Goal: Complete application form

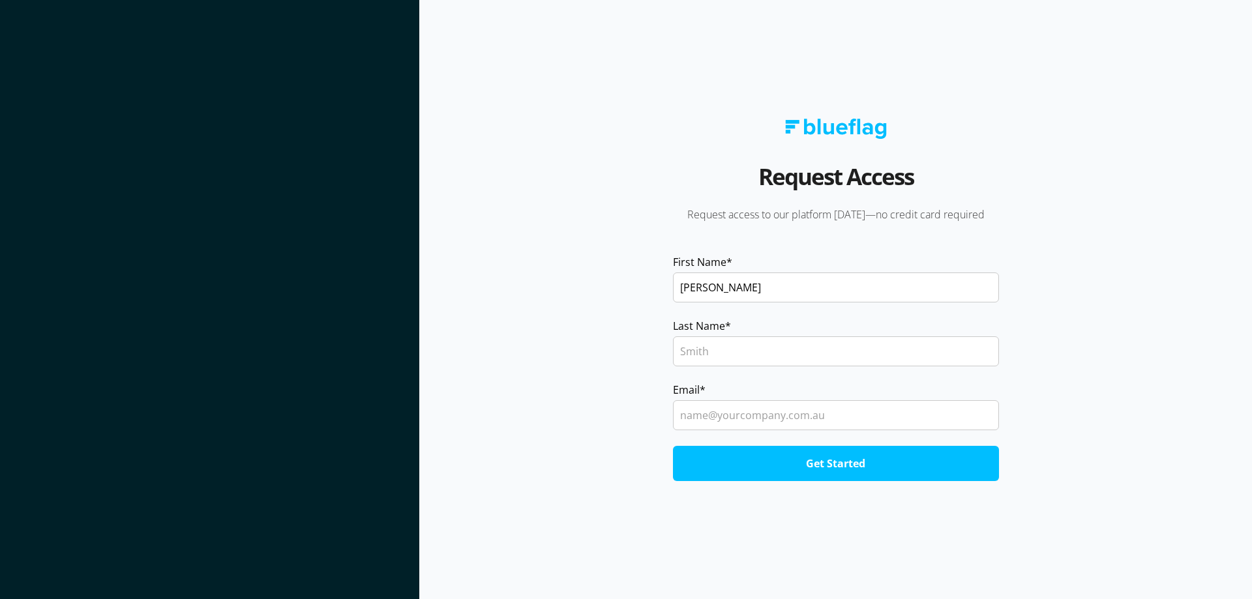
type input "[PERSON_NAME]"
type input "t"
type input "[PERSON_NAME][EMAIL_ADDRESS][DOMAIN_NAME]"
click at [536, 287] on section "Request Access Request access to our platform [DATE]—no credit card required Fi…" at bounding box center [835, 299] width 833 height 599
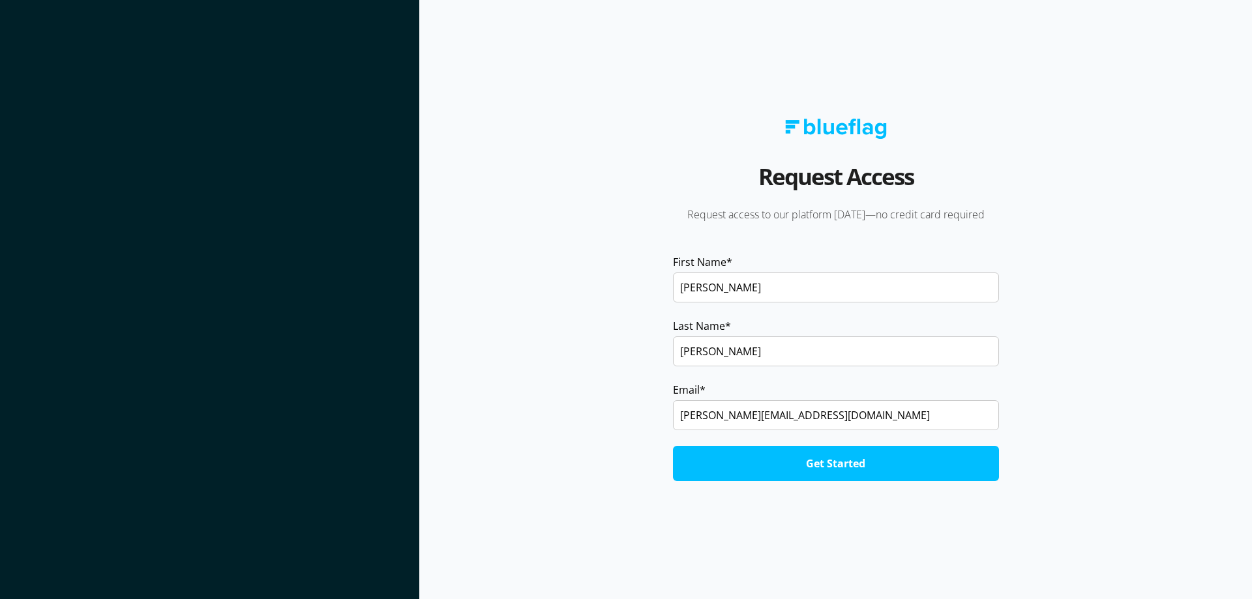
click at [826, 464] on input "Get Started" at bounding box center [836, 463] width 326 height 35
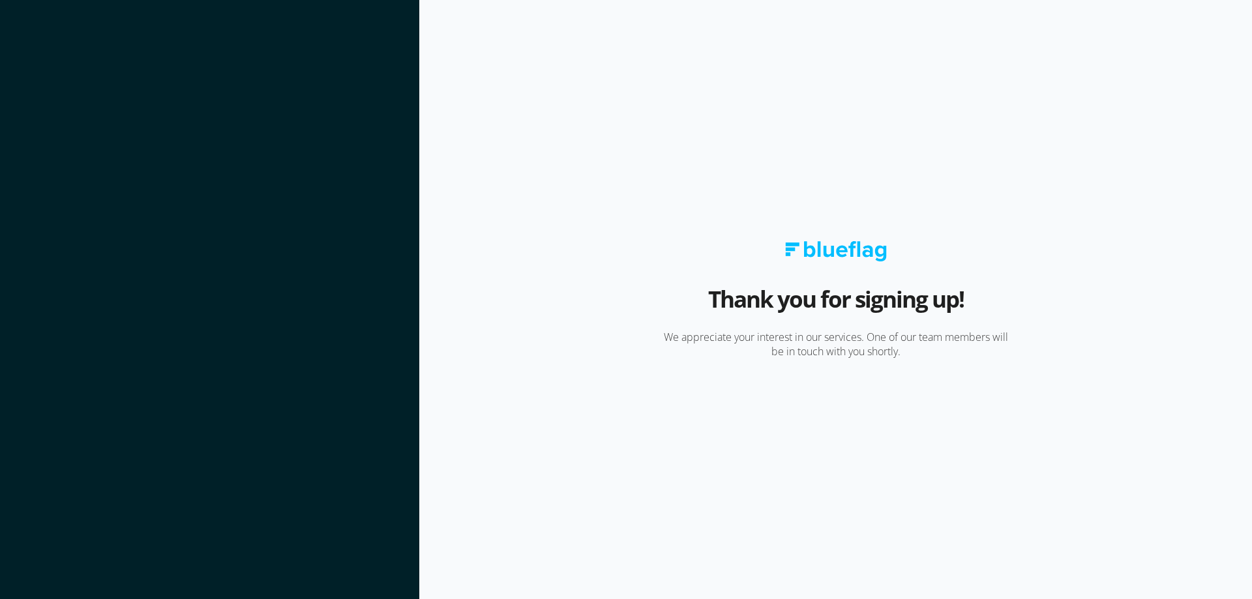
click at [324, 113] on section at bounding box center [209, 299] width 419 height 599
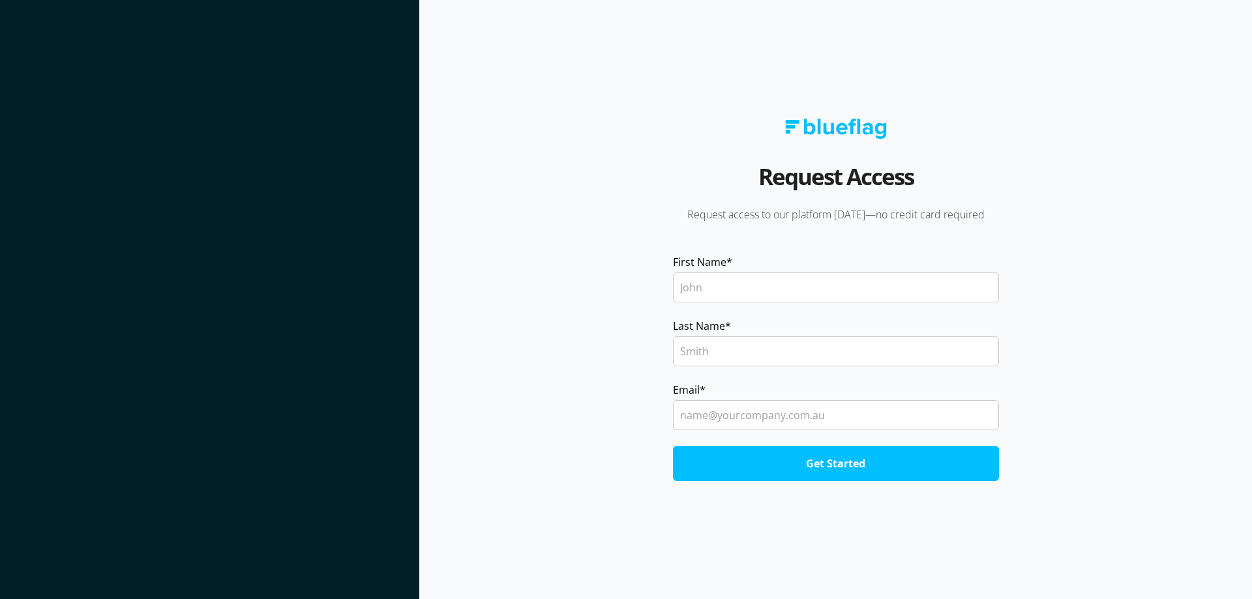
click at [837, 136] on img at bounding box center [836, 129] width 102 height 20
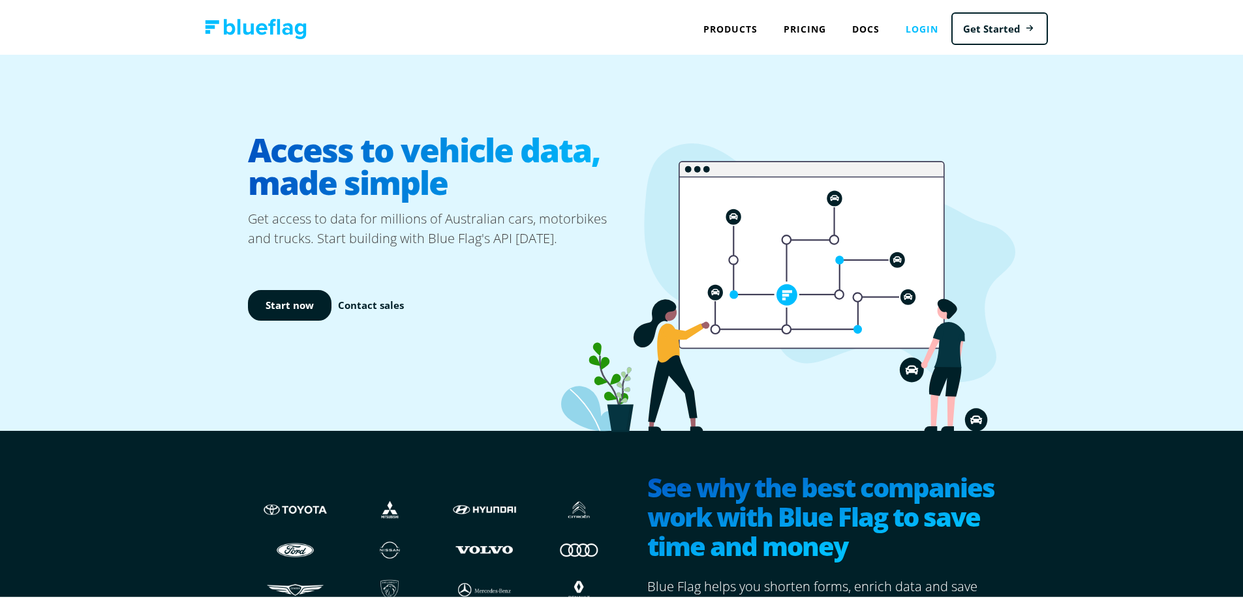
click at [915, 30] on link "Login" at bounding box center [921, 26] width 59 height 27
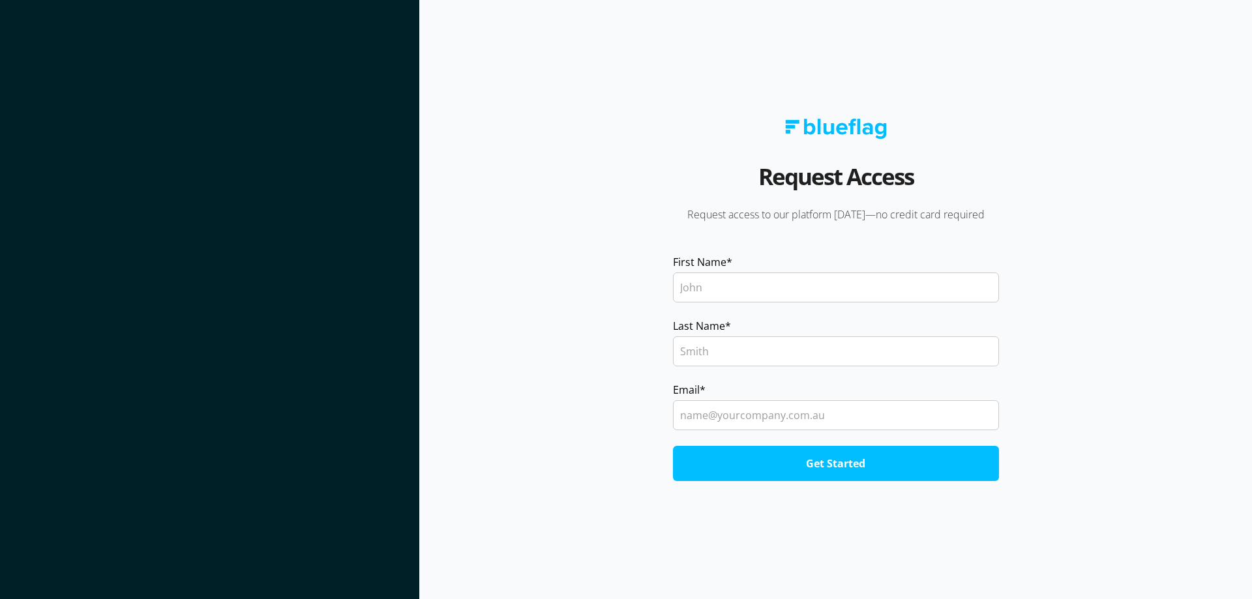
click at [367, 223] on section at bounding box center [209, 299] width 419 height 599
